Goal: Transaction & Acquisition: Purchase product/service

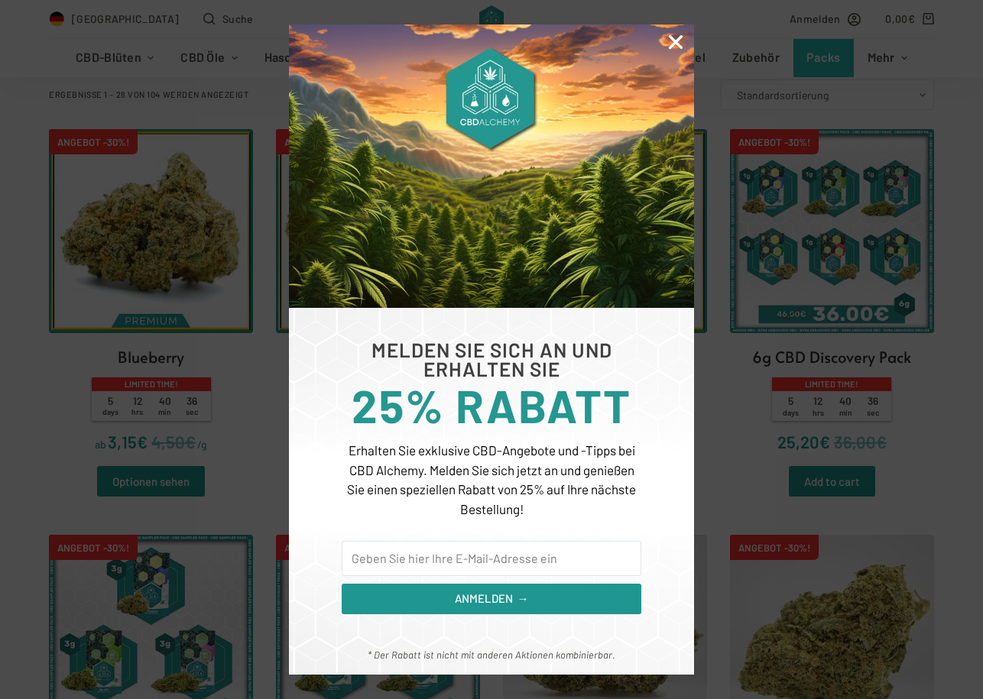
scroll to position [458, 0]
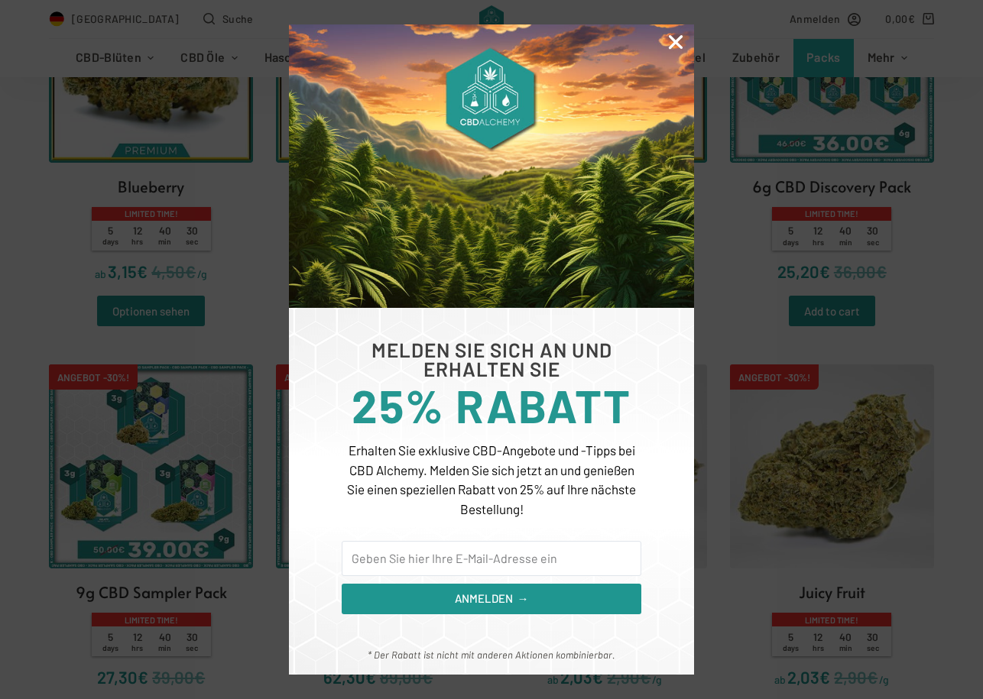
click at [681, 48] on icon "Close" at bounding box center [676, 42] width 20 height 20
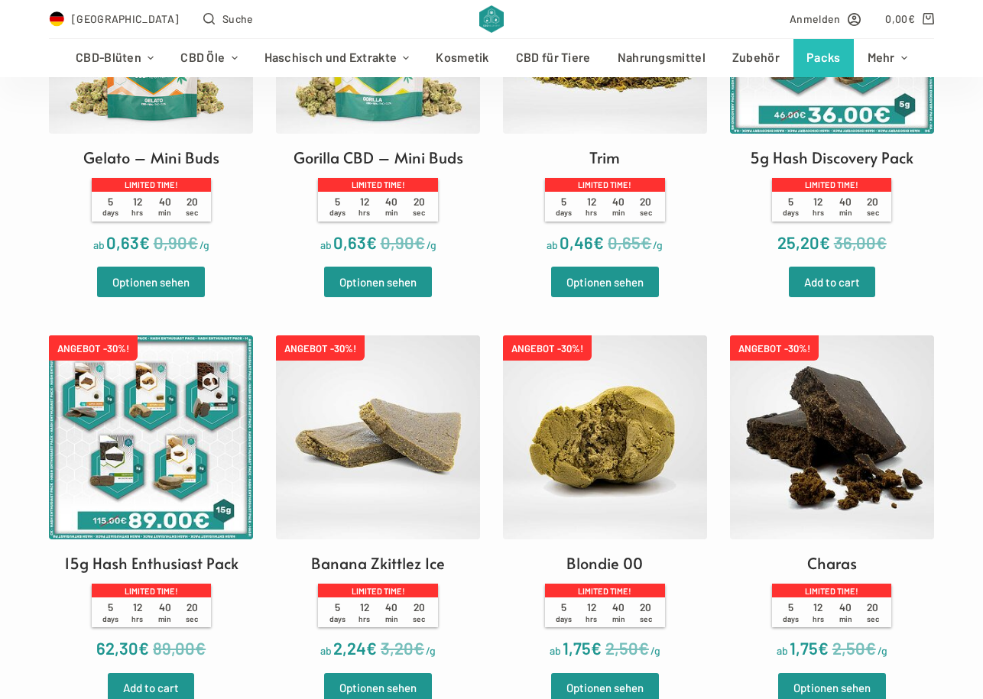
scroll to position [2674, 0]
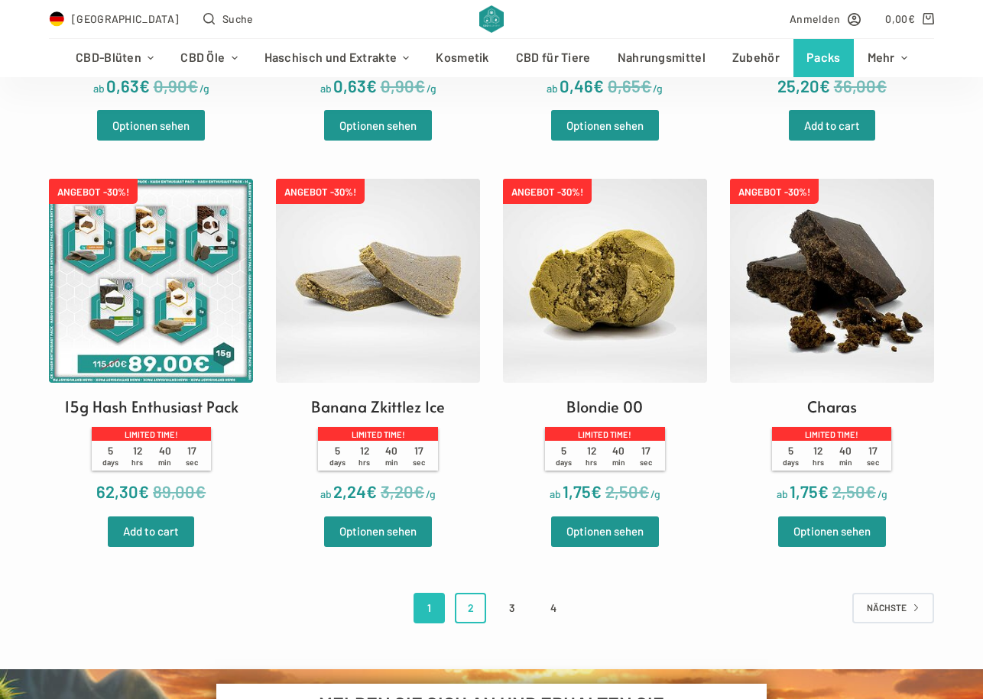
click at [460, 623] on link "2" at bounding box center [470, 608] width 31 height 31
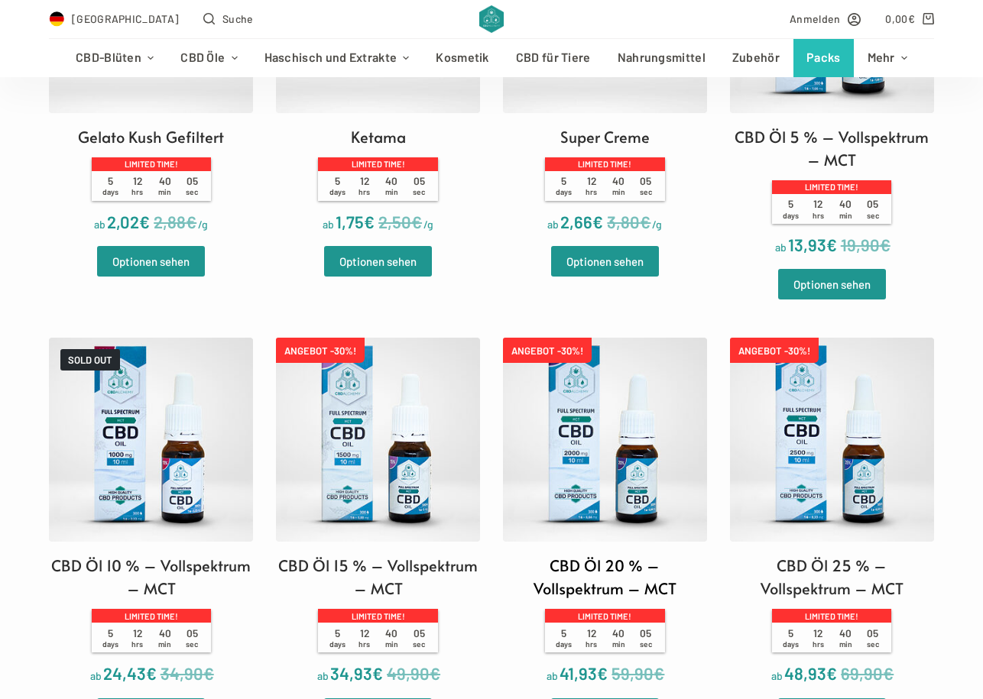
scroll to position [535, 0]
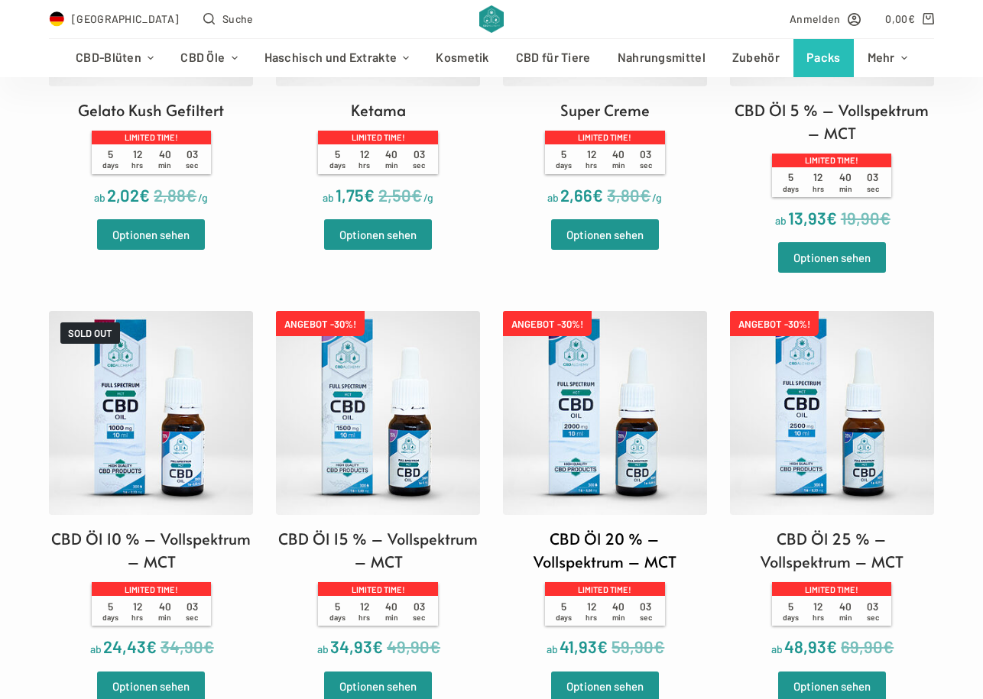
click at [610, 474] on img at bounding box center [605, 413] width 204 height 204
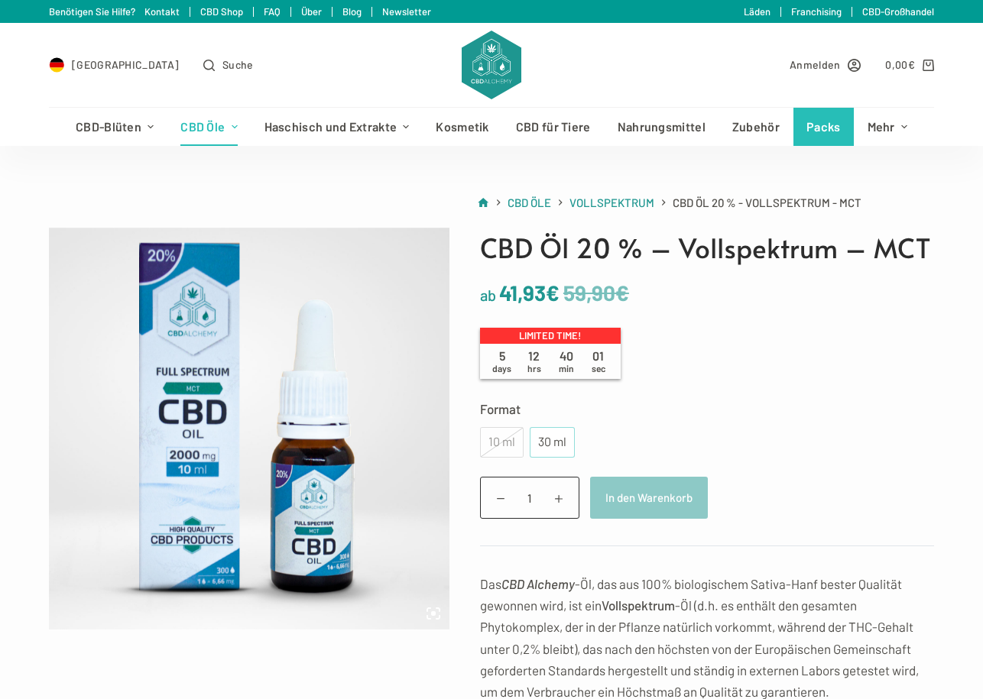
click at [554, 433] on div "30 ml" at bounding box center [552, 442] width 27 height 20
